Goal: Task Accomplishment & Management: Complete application form

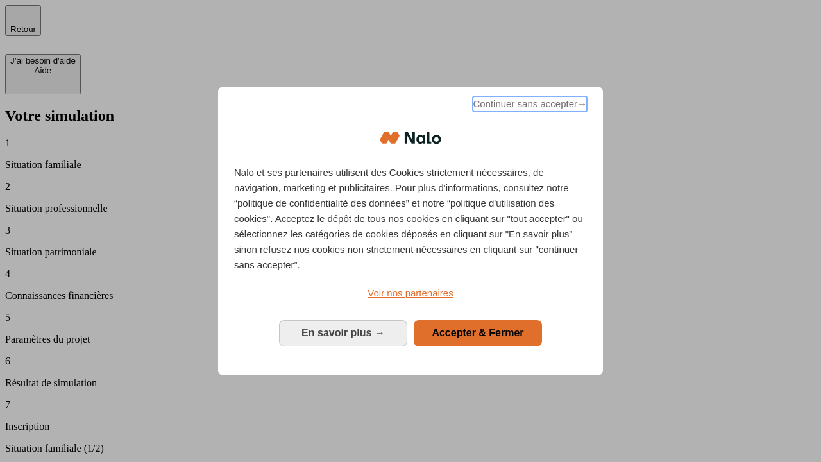
click at [529, 106] on span "Continuer sans accepter →" at bounding box center [530, 103] width 114 height 15
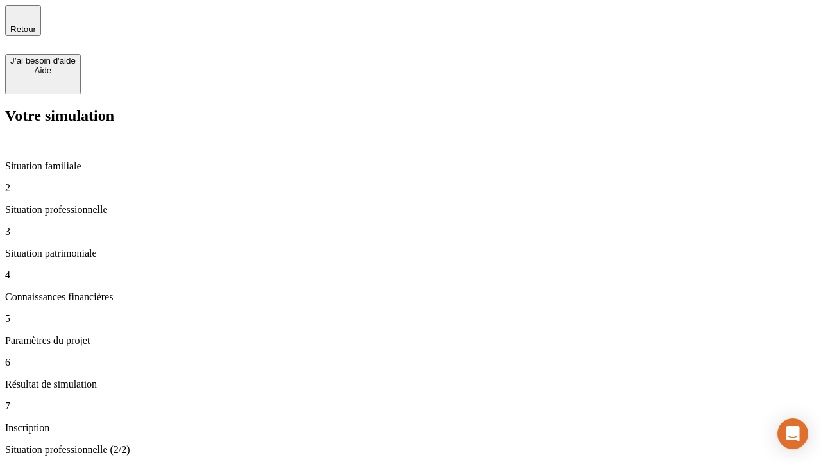
type input "30 000"
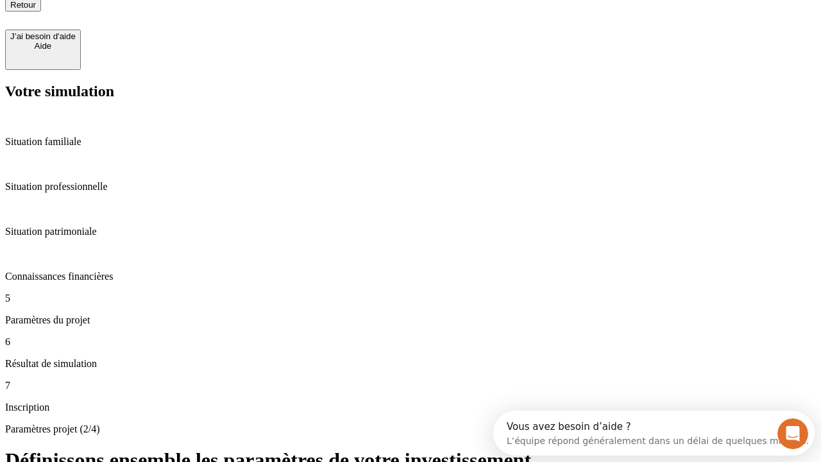
type input "25"
type input "5"
type input "1 000"
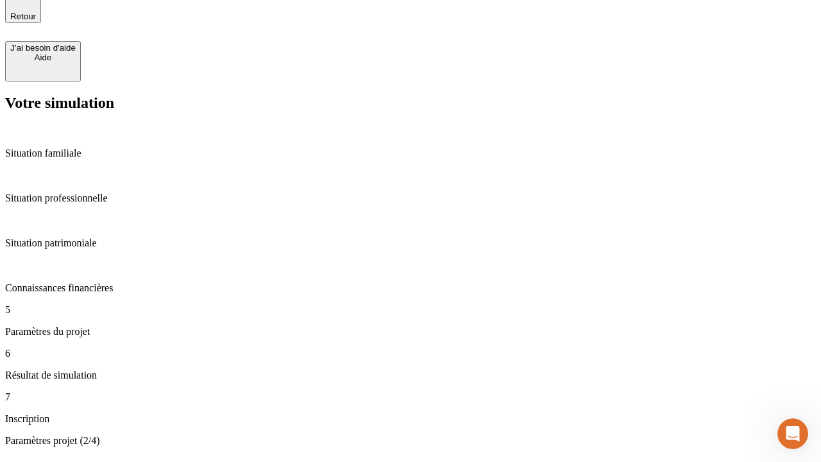
type input "640"
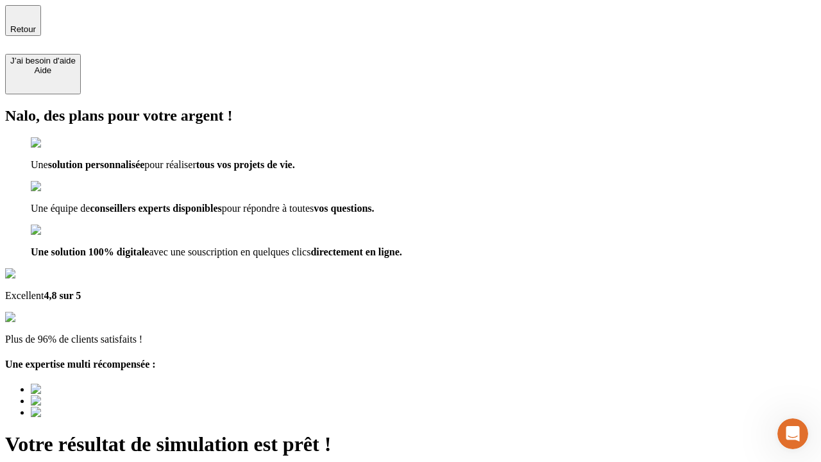
type input "[EMAIL_ADDRESS][PERSON_NAME][DOMAIN_NAME]"
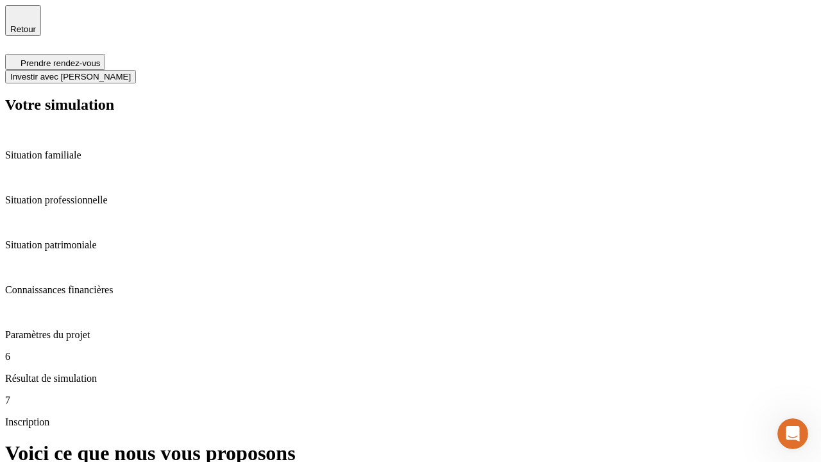
click at [131, 72] on span "Investir avec [PERSON_NAME]" at bounding box center [70, 77] width 121 height 10
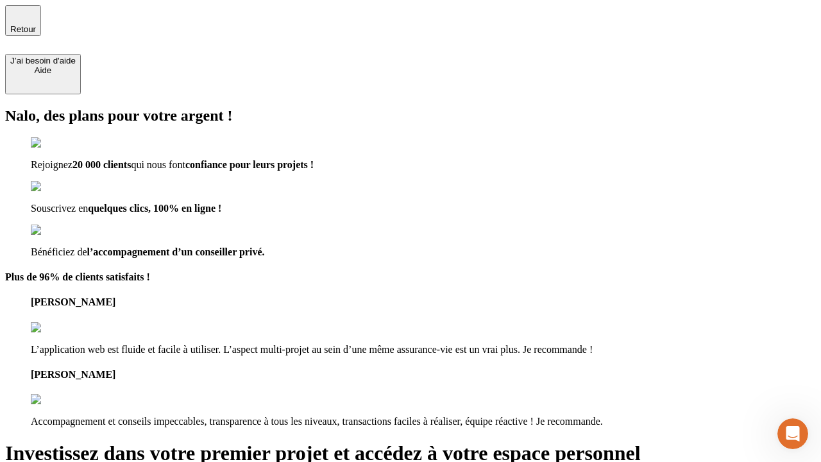
type input "[PERSON_NAME][EMAIL_ADDRESS][DOMAIN_NAME]"
